Goal: Information Seeking & Learning: Learn about a topic

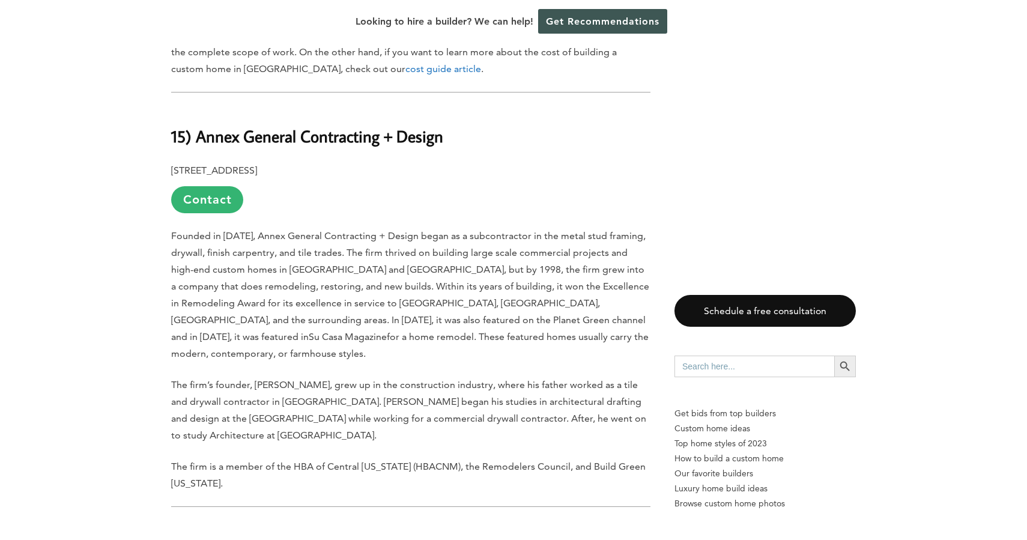
scroll to position [1066, 0]
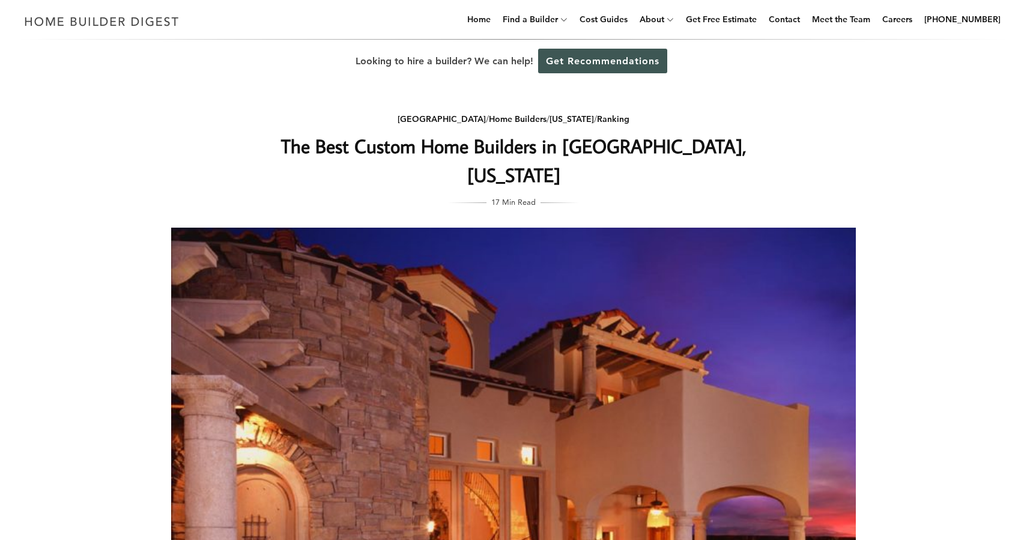
click at [944, 76] on div "Looking to hire a builder? We can help! Get Recommendations" at bounding box center [513, 61] width 1027 height 43
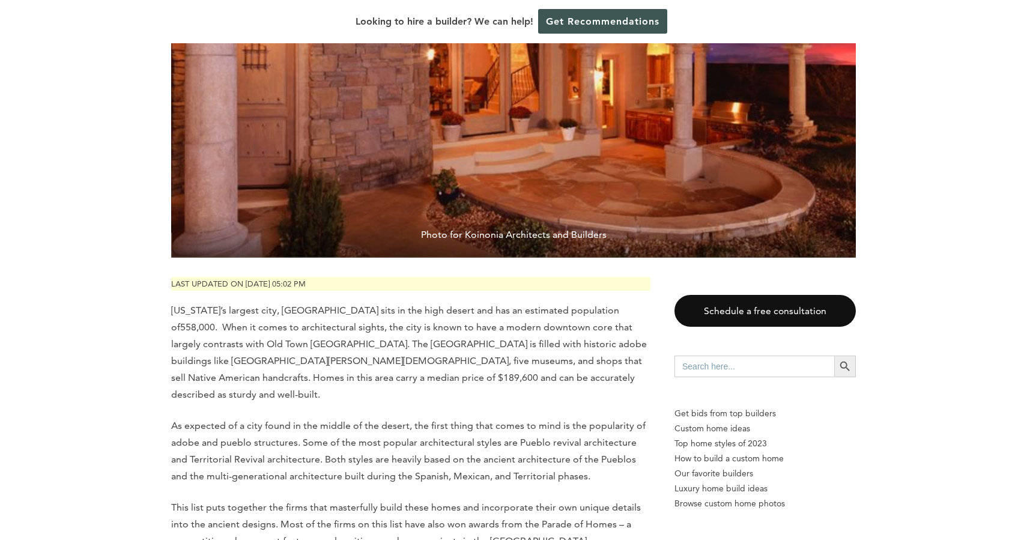
scroll to position [431, 0]
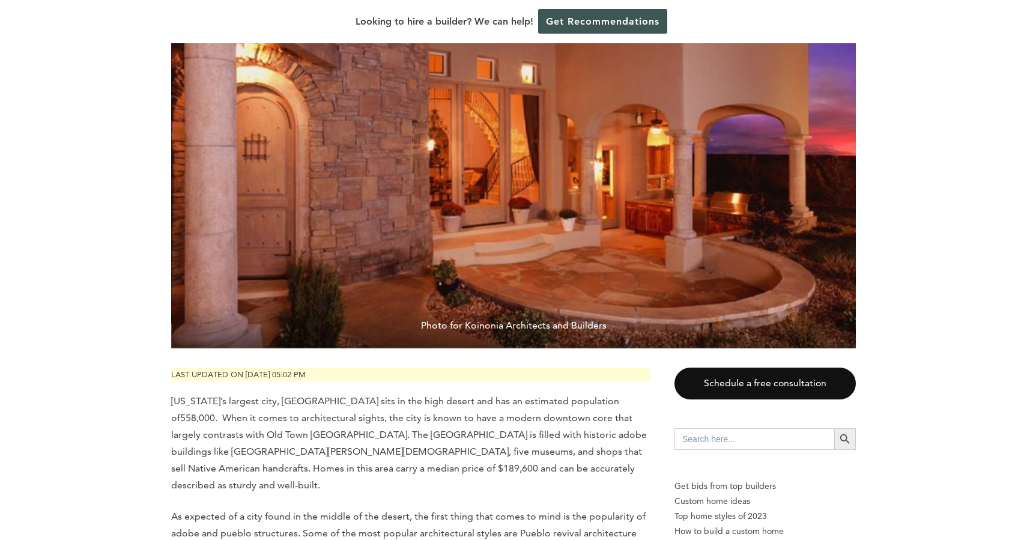
scroll to position [341, 0]
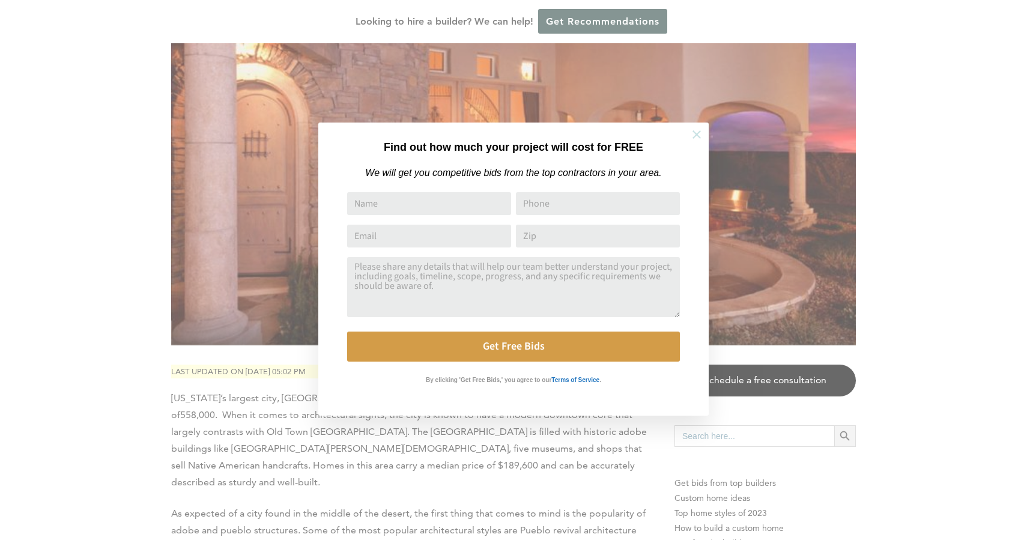
click at [696, 135] on icon at bounding box center [696, 134] width 13 height 13
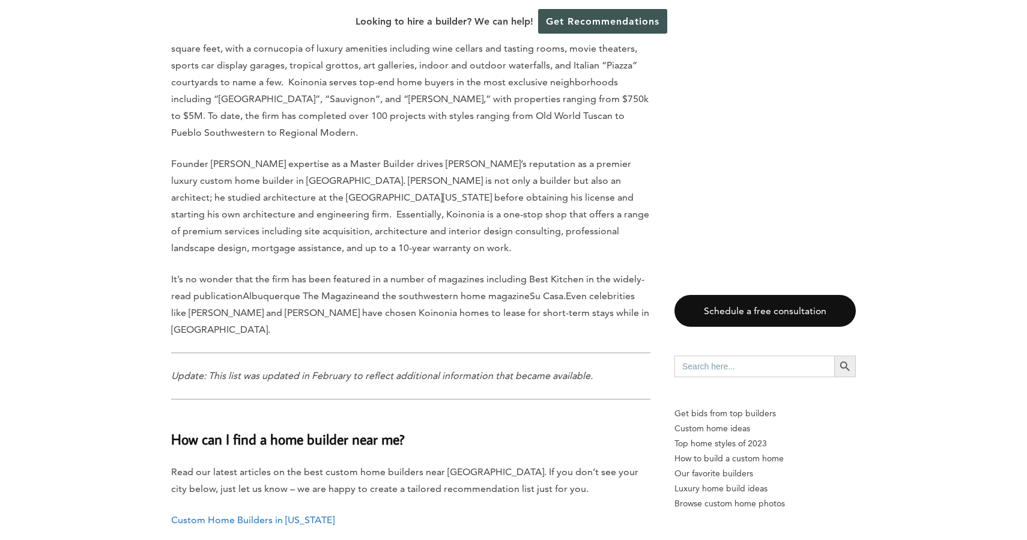
scroll to position [6565, 0]
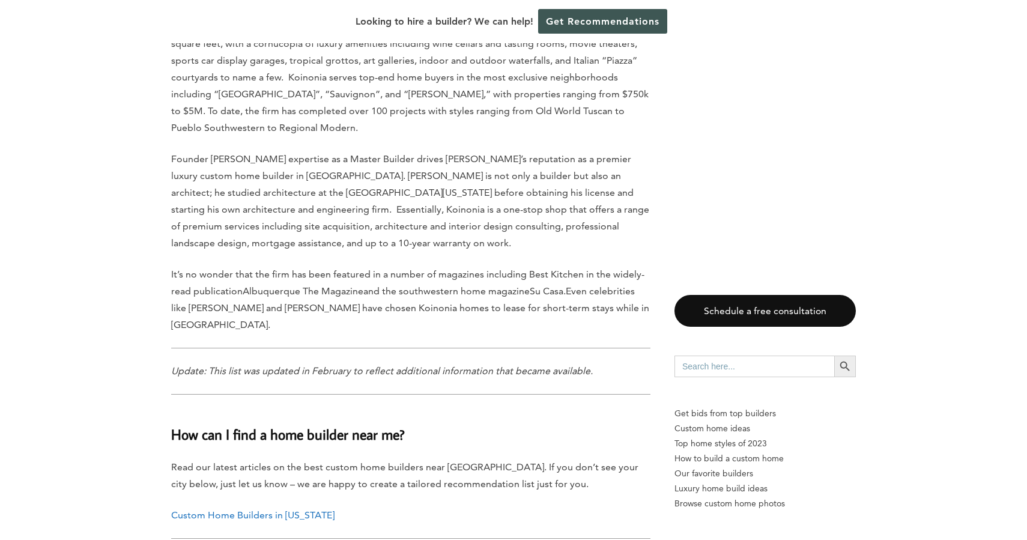
click at [447, 365] on em "Update: This list was updated in February to reflect additional information tha…" at bounding box center [382, 370] width 422 height 11
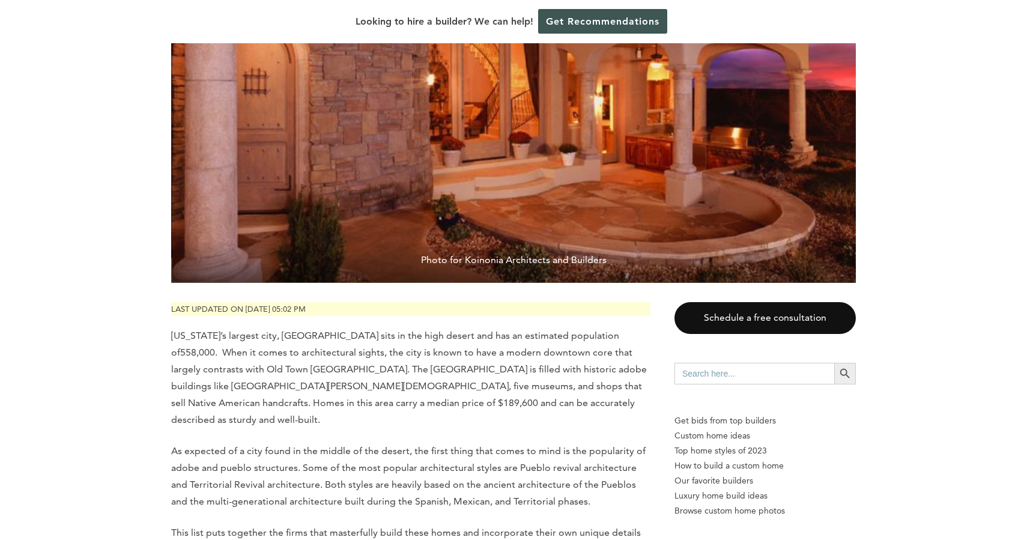
scroll to position [405, 0]
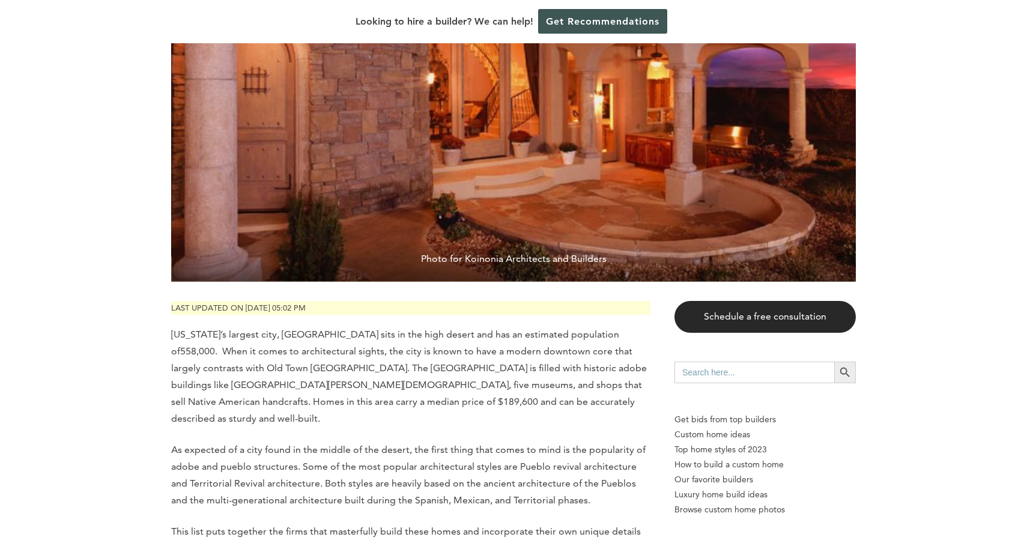
click at [743, 317] on link "Schedule a free consultation" at bounding box center [765, 317] width 181 height 32
